Goal: Complete application form: Complete application form

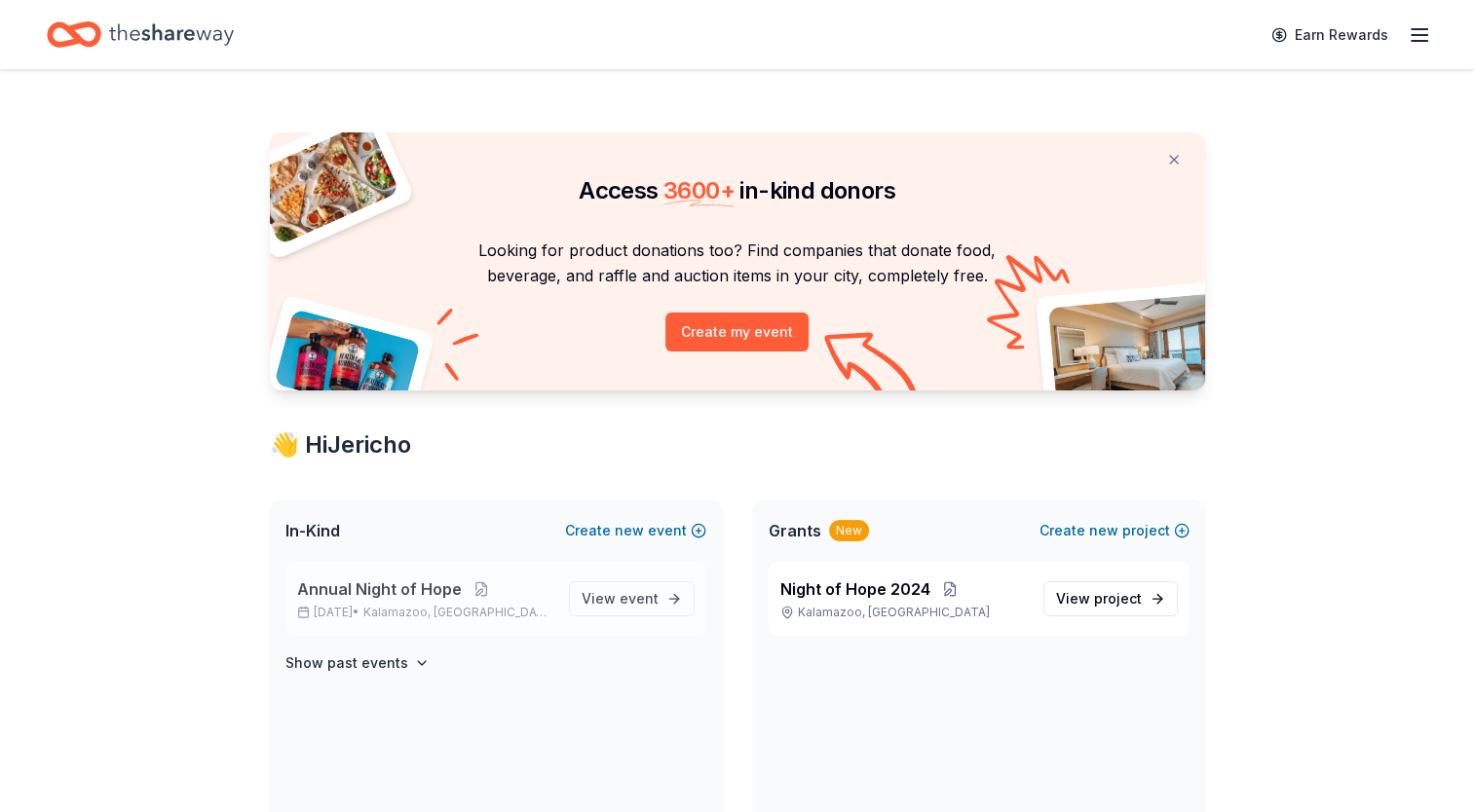
click at [370, 606] on p "Nov 14, 2025 • Kalamazoo, MI" at bounding box center [424, 613] width 256 height 16
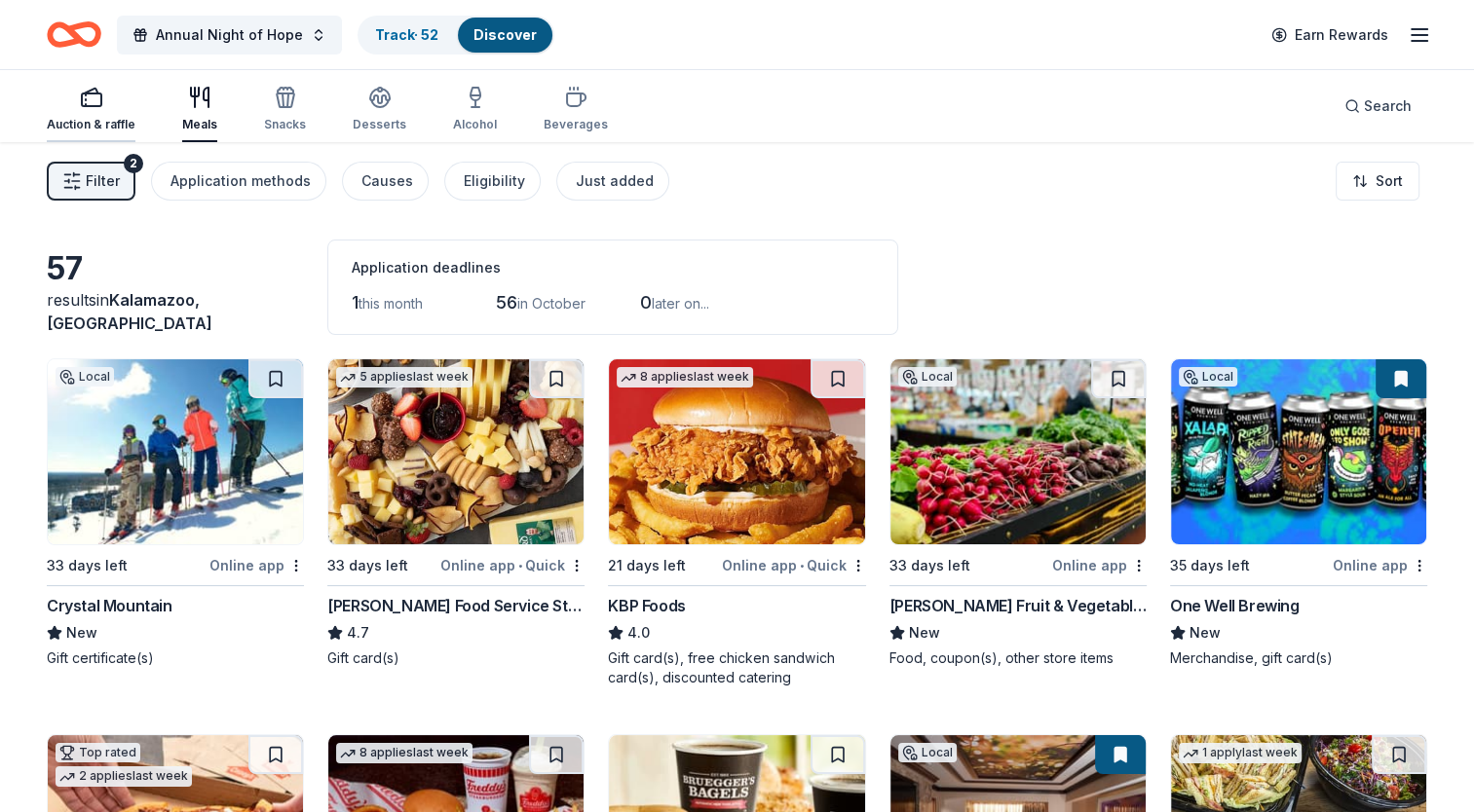
click at [102, 115] on div "Auction & raffle" at bounding box center [91, 109] width 89 height 46
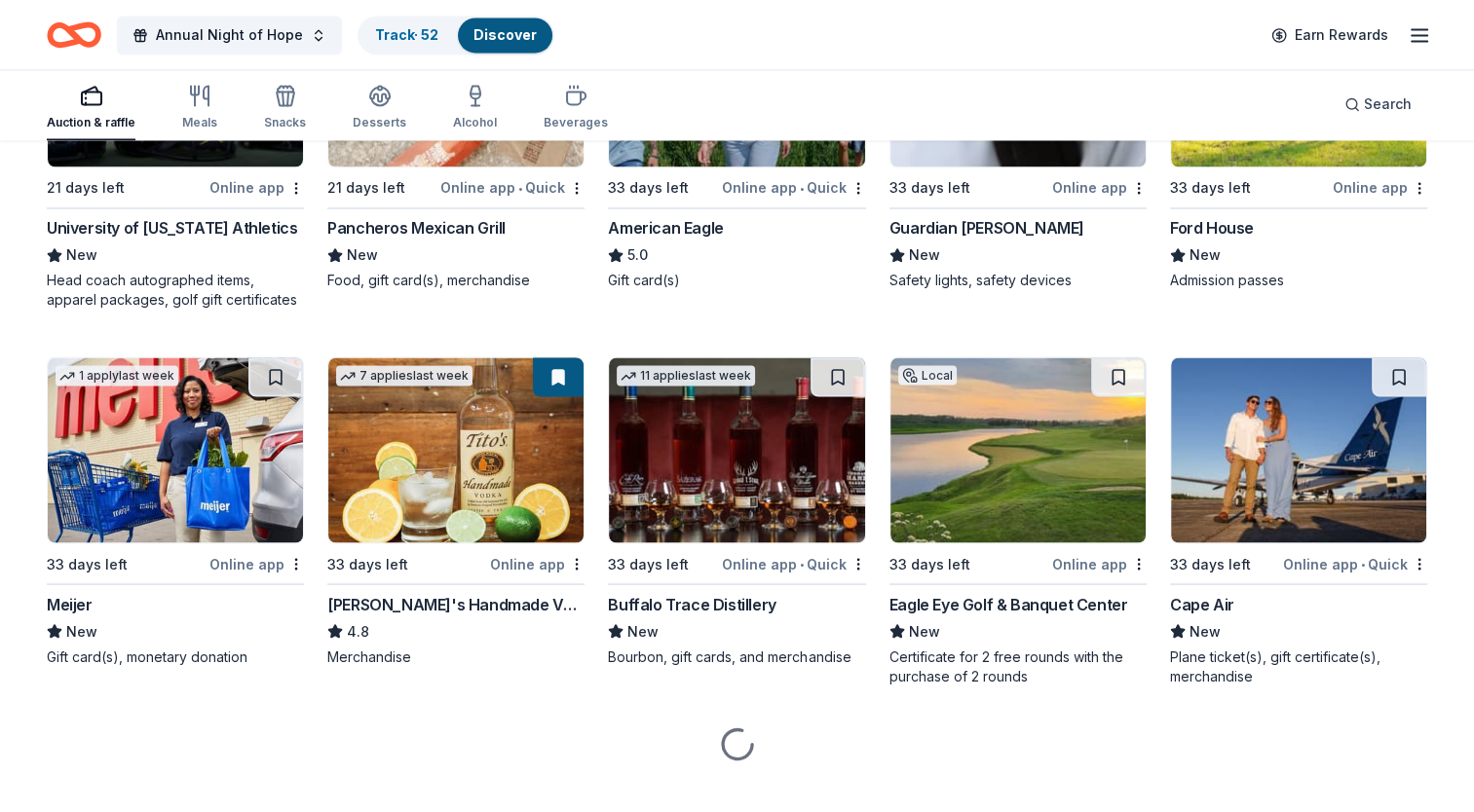
scroll to position [3369, 0]
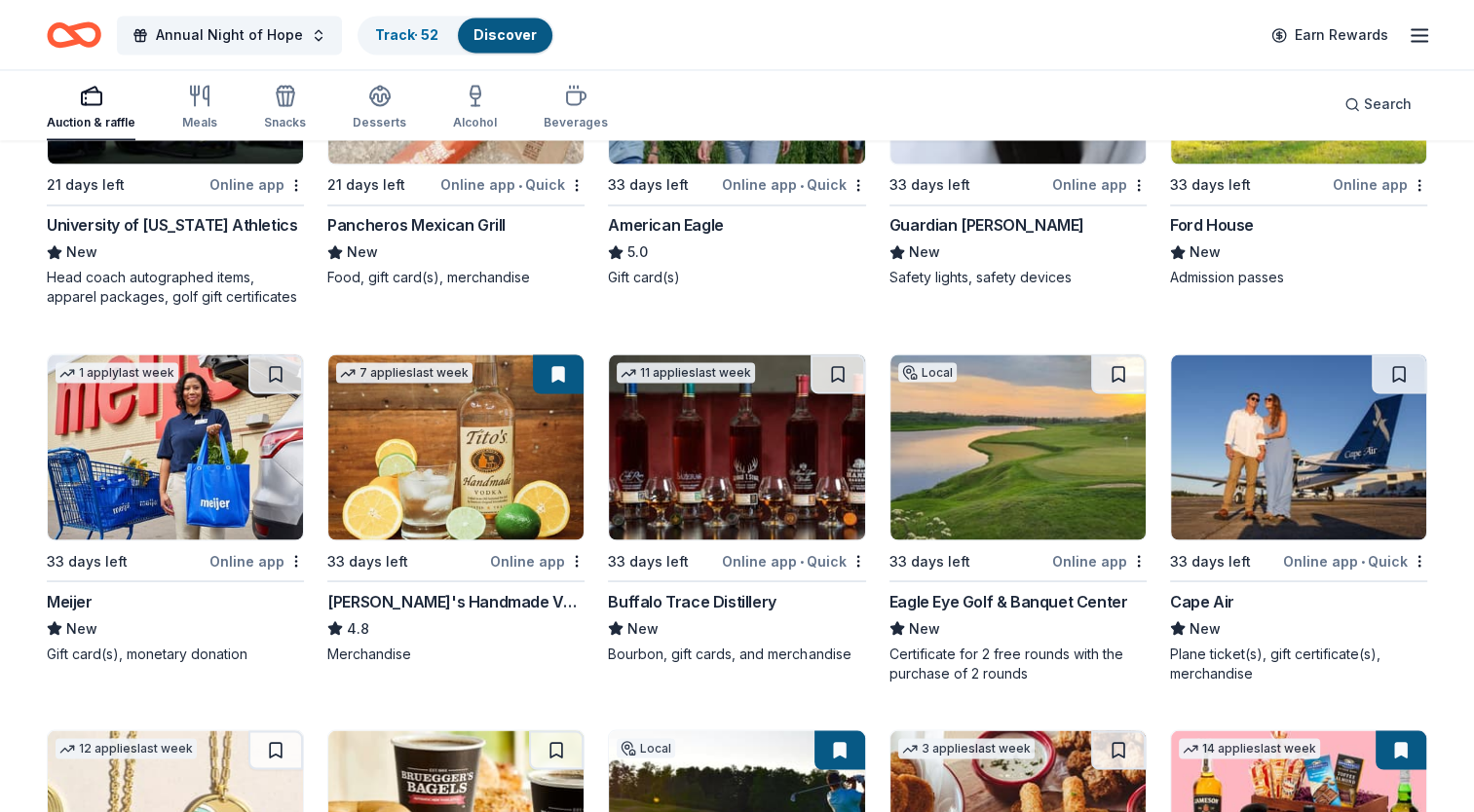
click at [402, 486] on img at bounding box center [456, 446] width 255 height 185
click at [416, 599] on div "[PERSON_NAME]'s Handmade Vodka" at bounding box center [456, 601] width 257 height 24
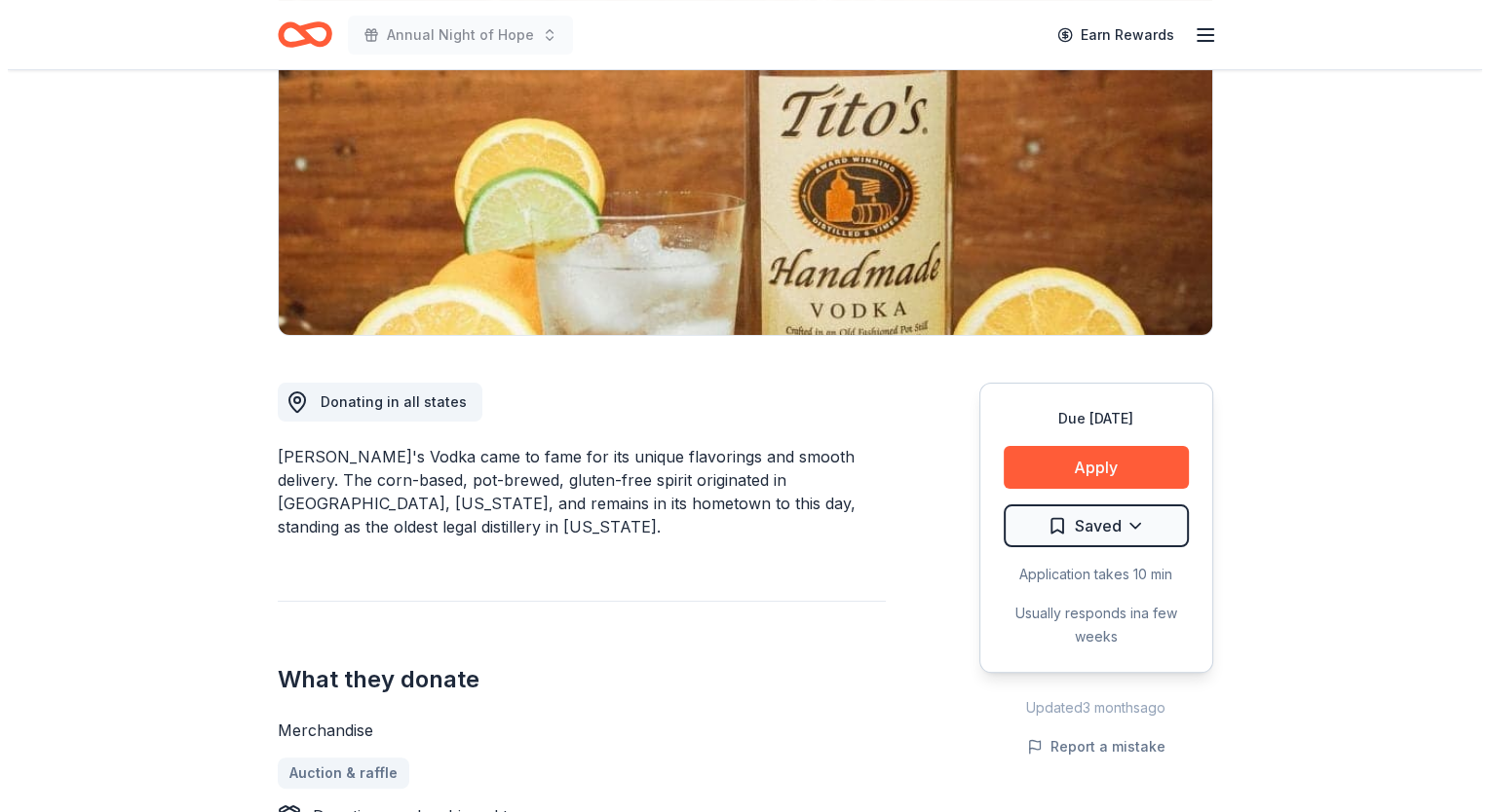
scroll to position [292, 0]
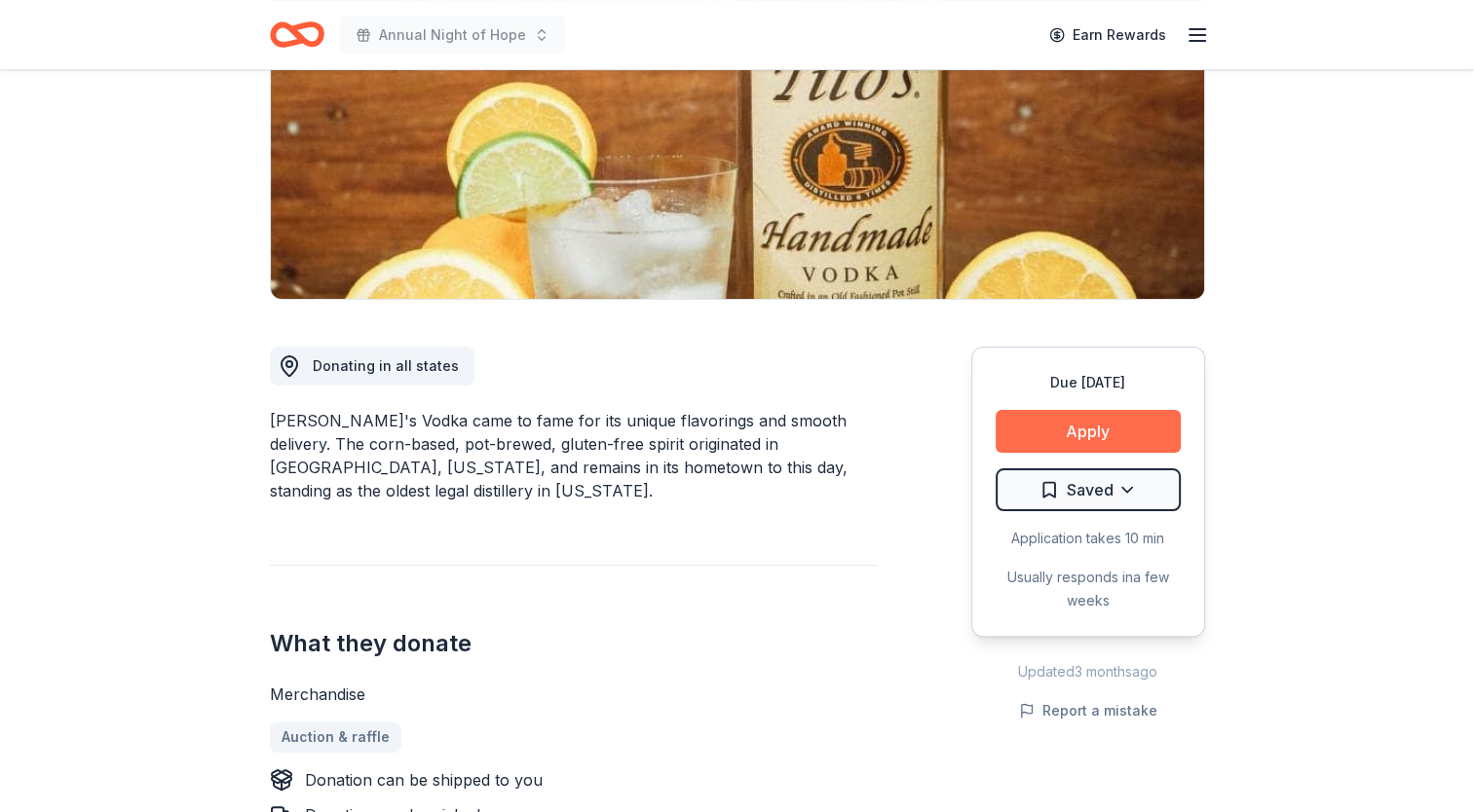
click at [1112, 424] on button "Apply" at bounding box center [1087, 431] width 185 height 43
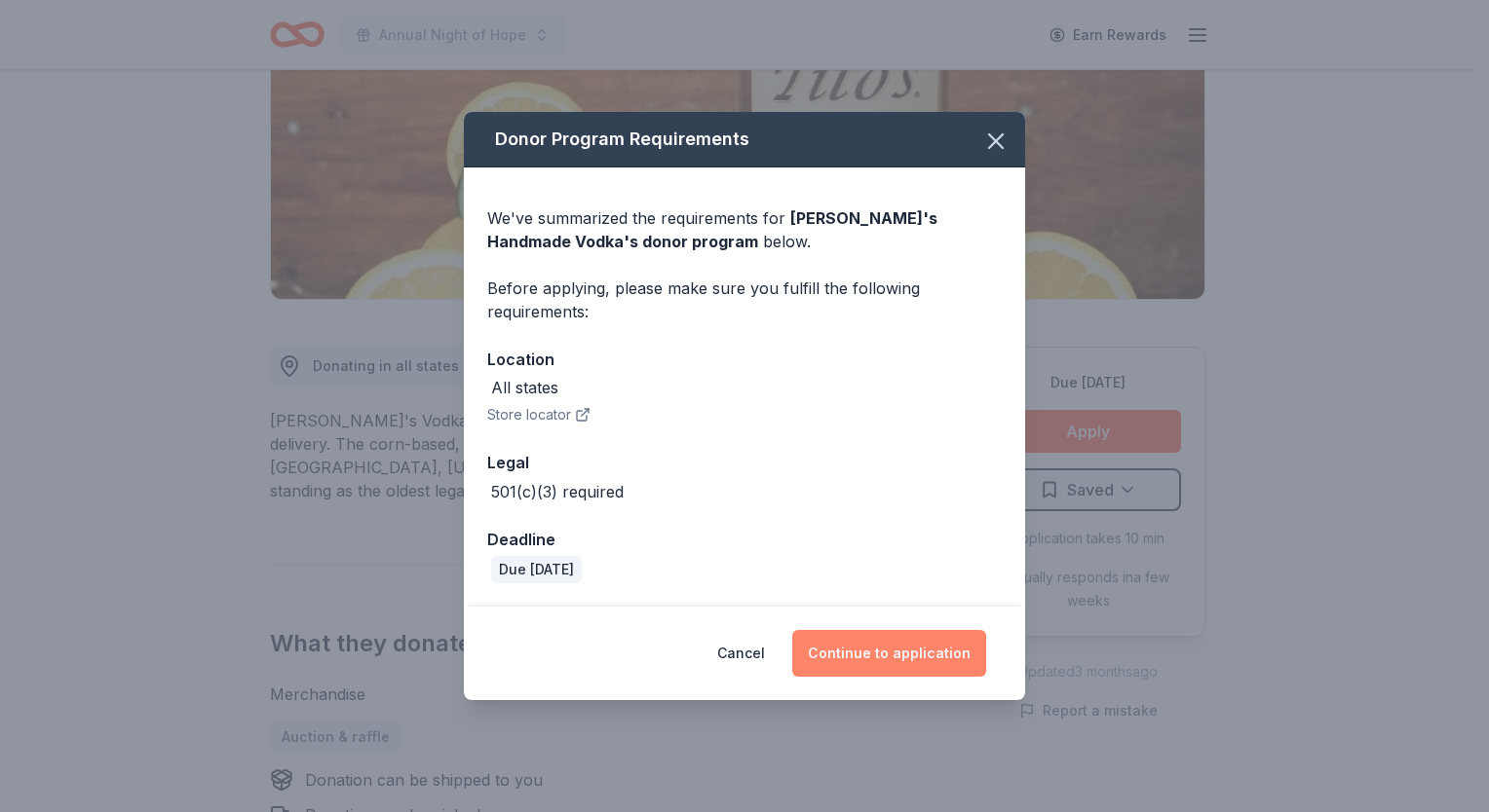
click at [892, 633] on button "Continue to application" at bounding box center [889, 653] width 194 height 46
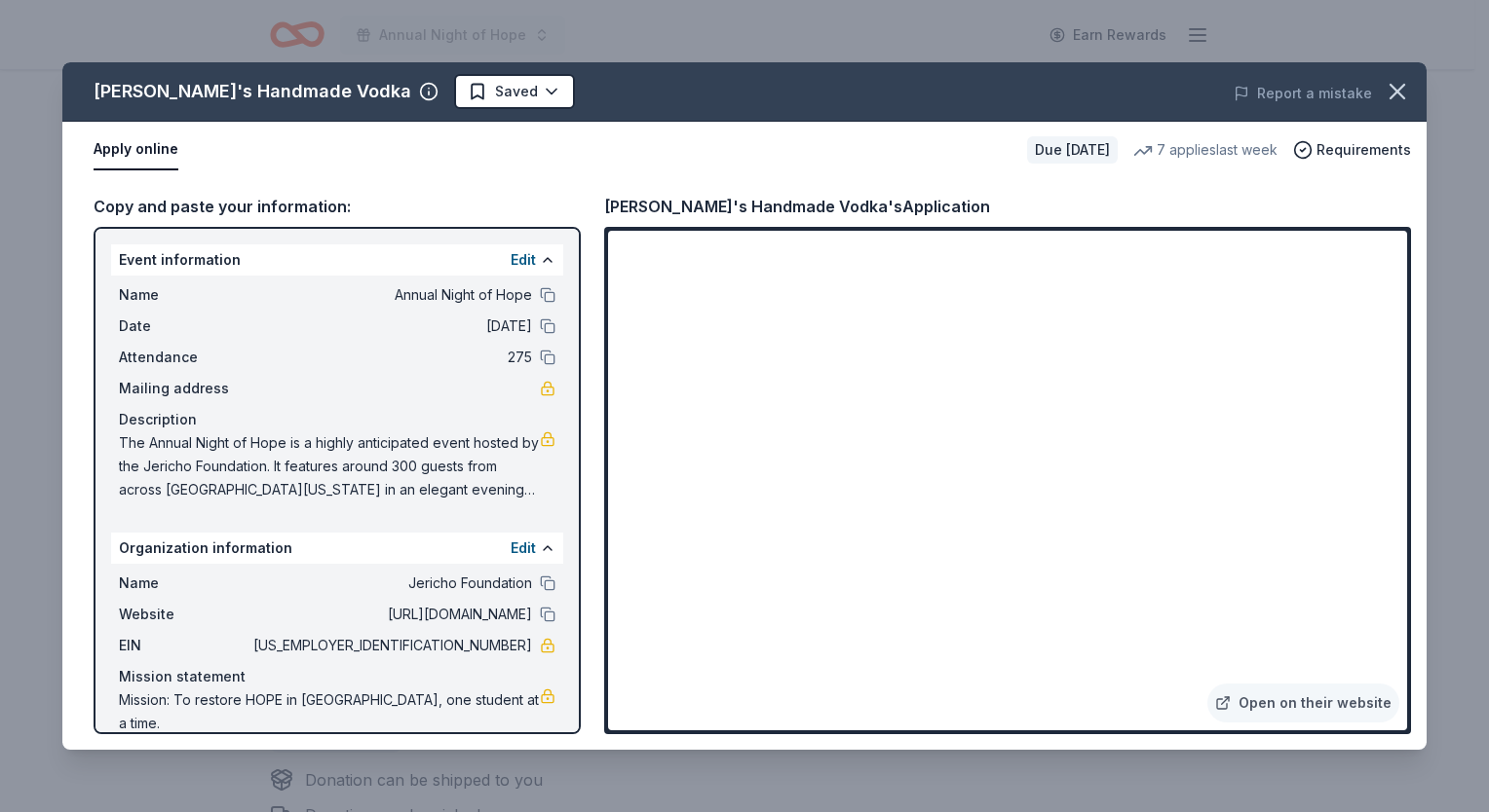
scroll to position [1, 0]
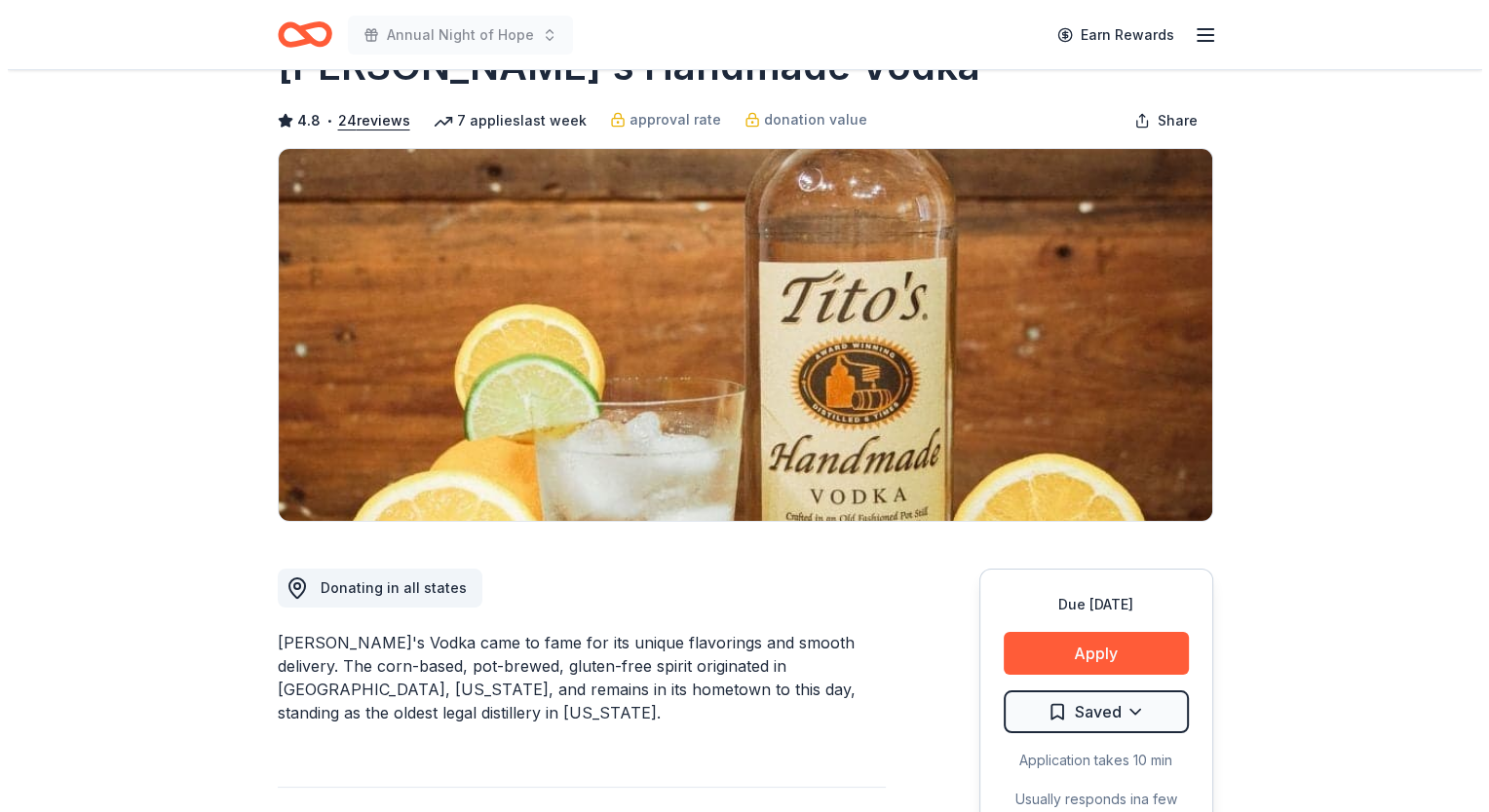
scroll to position [195, 0]
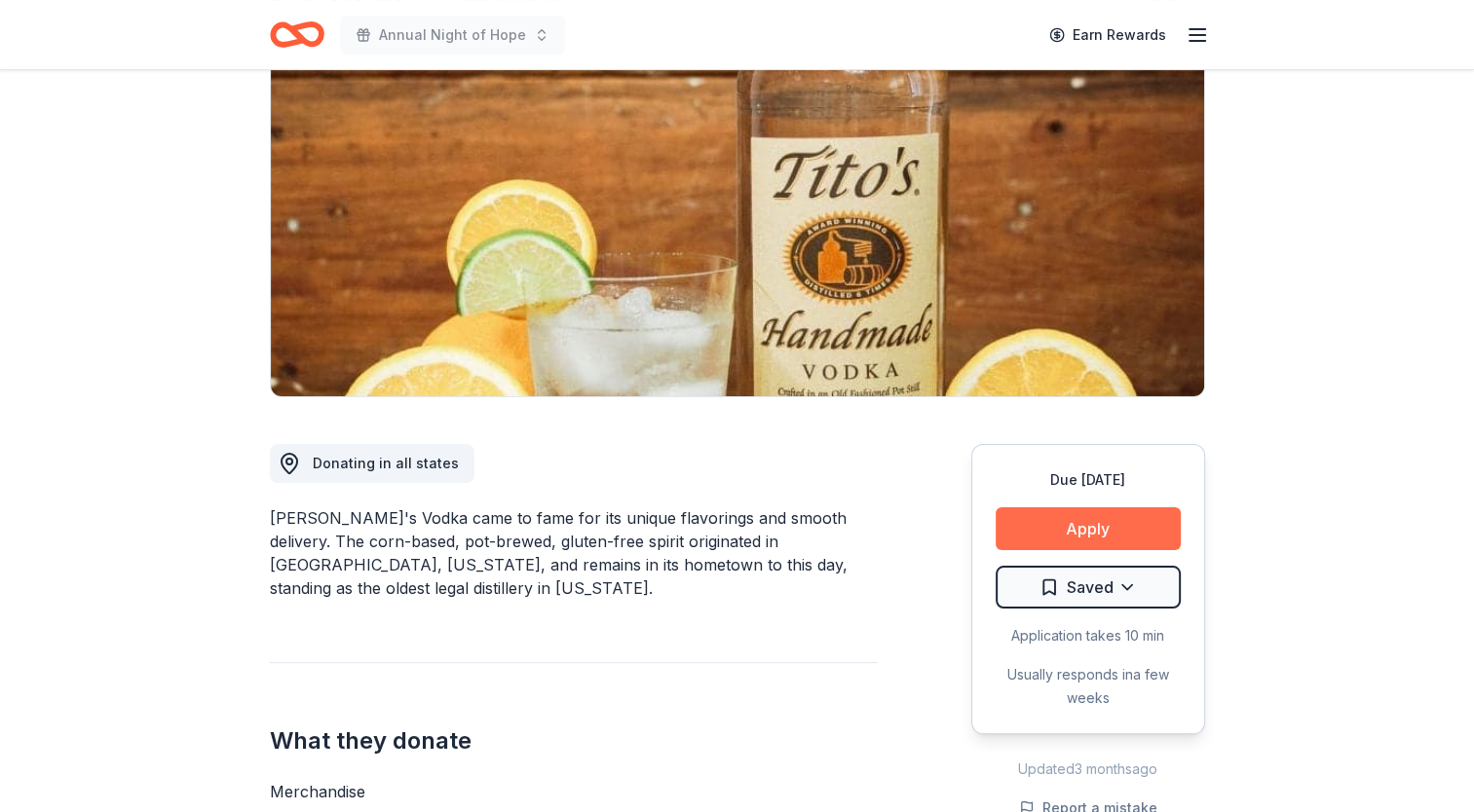
click at [1134, 522] on button "Apply" at bounding box center [1087, 528] width 185 height 43
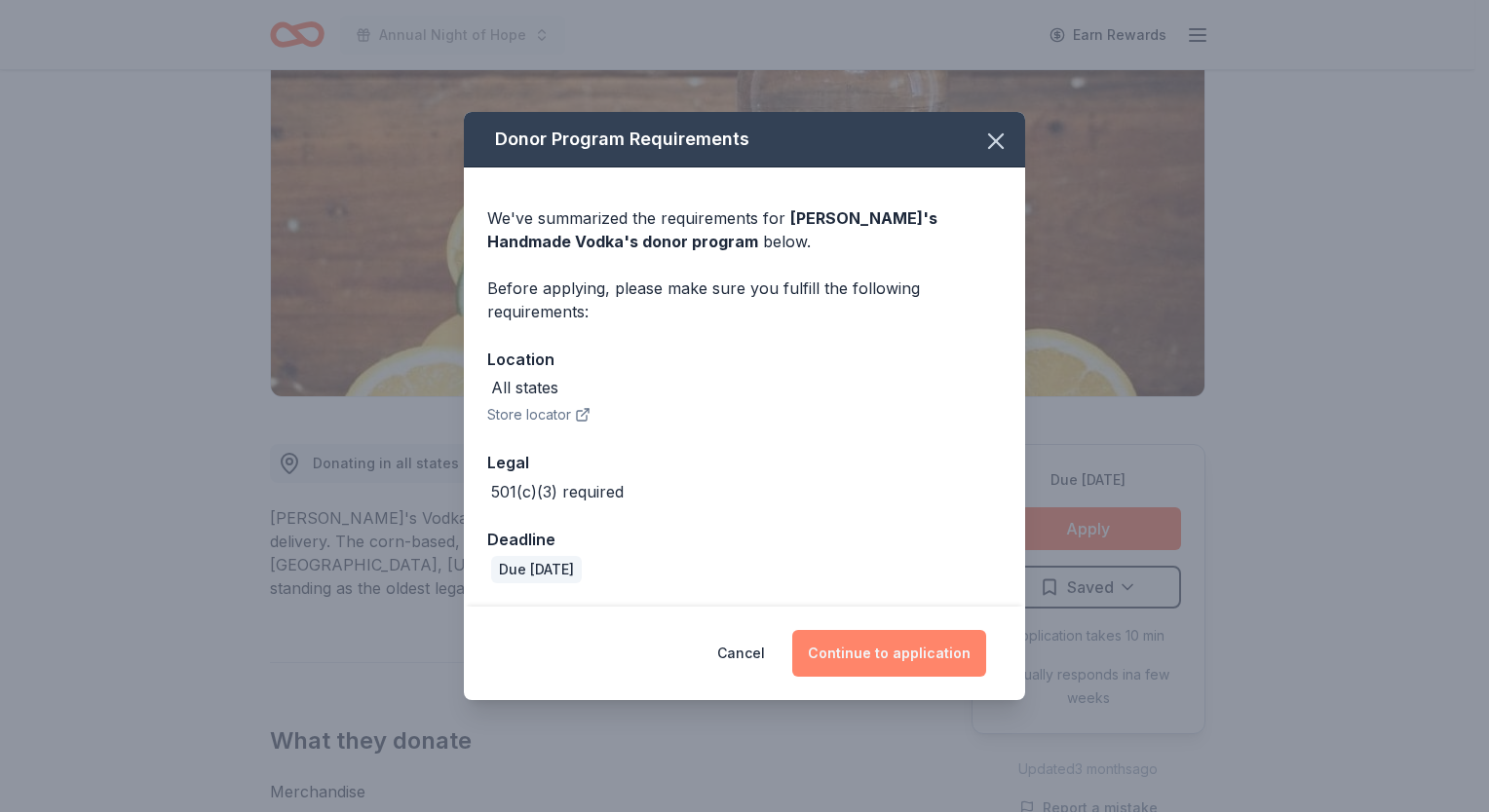
click at [905, 653] on button "Continue to application" at bounding box center [889, 653] width 194 height 46
